Goal: Find specific page/section: Find specific page/section

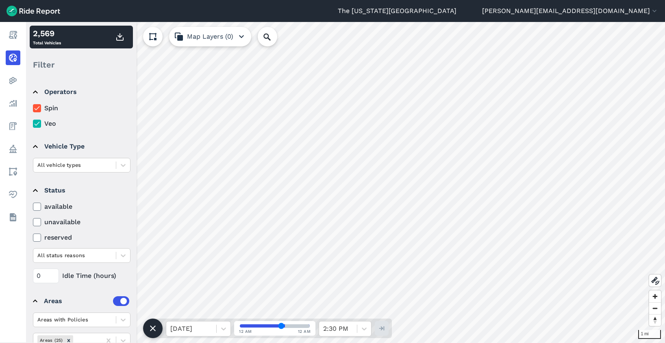
scroll to position [34, 0]
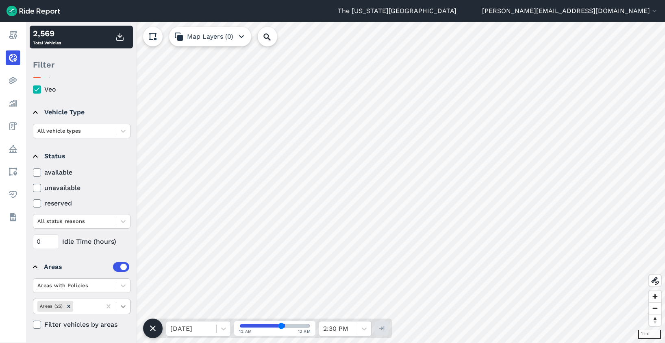
click at [120, 308] on icon at bounding box center [123, 306] width 8 height 8
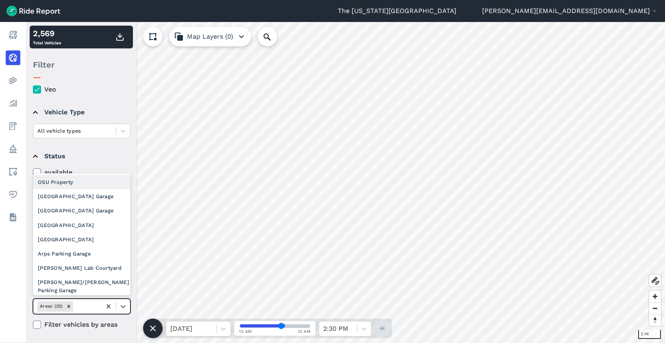
click at [89, 184] on div "OSU Property" at bounding box center [82, 182] width 98 height 14
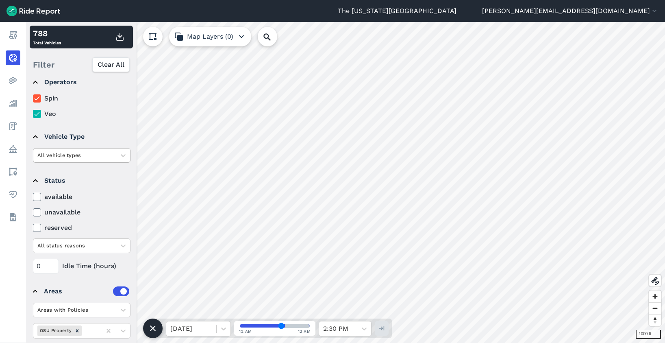
scroll to position [0, 0]
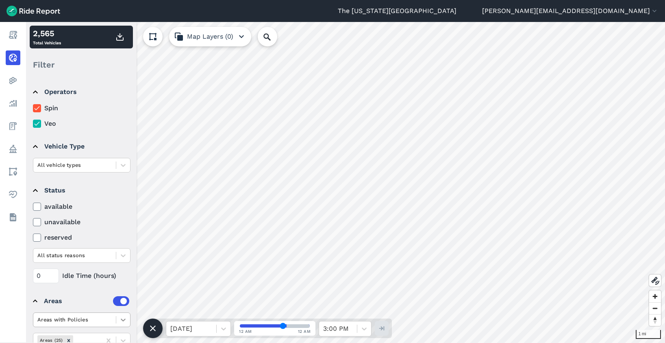
click at [123, 318] on icon at bounding box center [123, 319] width 8 height 8
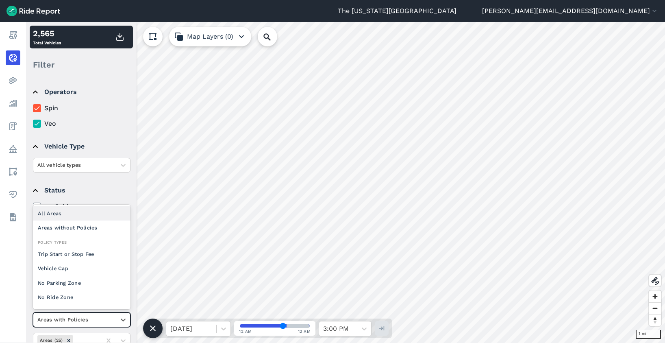
click at [59, 213] on div "All Areas" at bounding box center [82, 213] width 98 height 14
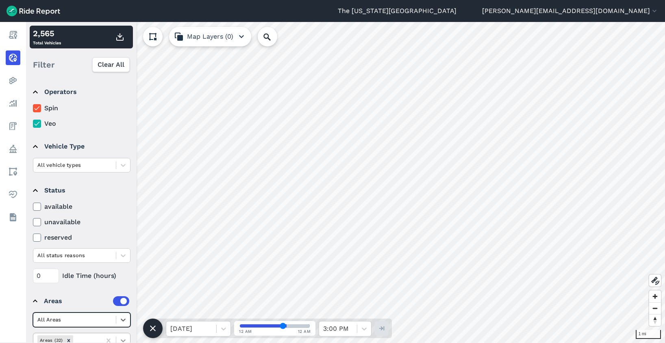
click at [122, 338] on icon at bounding box center [123, 340] width 8 height 8
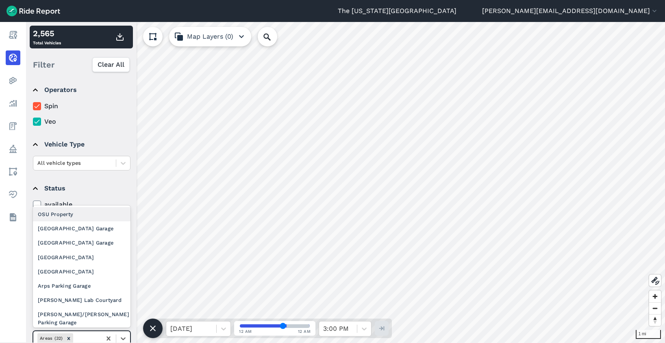
click at [81, 215] on div "OSU Property" at bounding box center [82, 214] width 98 height 14
